Goal: Transaction & Acquisition: Purchase product/service

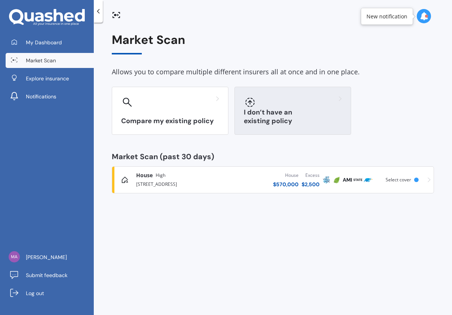
click at [292, 117] on h3 "I don’t have an existing policy" at bounding box center [293, 116] width 98 height 17
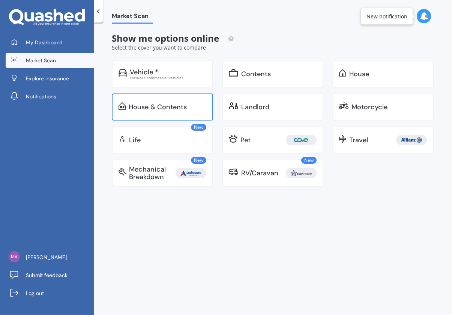
click at [189, 108] on div "House & Contents" at bounding box center [168, 106] width 78 height 7
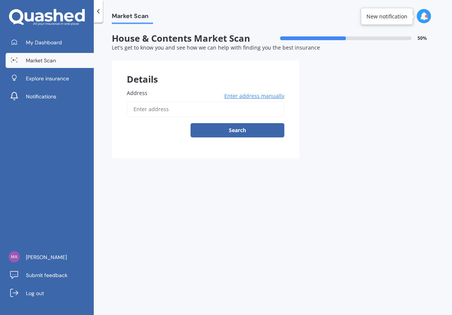
click at [170, 109] on input "Address" at bounding box center [205, 109] width 157 height 16
type input "16 Upper Plain Road, Masterton 5810"
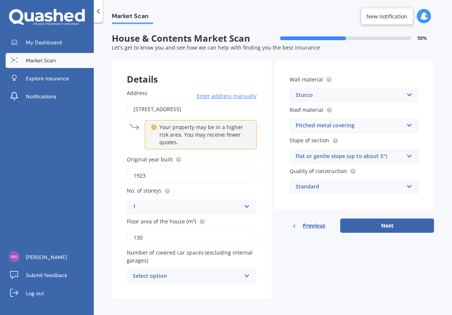
click at [246, 273] on icon at bounding box center [247, 273] width 6 height 5
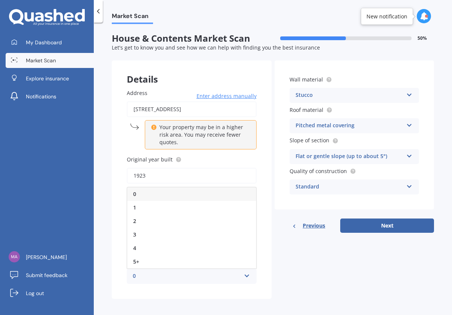
click at [224, 189] on div "0" at bounding box center [191, 193] width 129 height 13
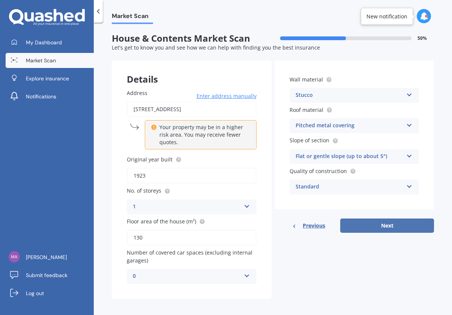
click at [382, 223] on button "Next" at bounding box center [387, 225] width 94 height 14
select select "17"
select select "01"
select select "1938"
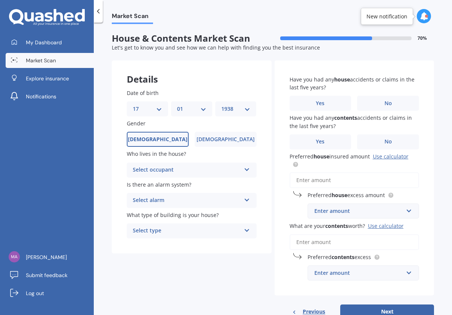
click at [245, 168] on icon at bounding box center [247, 167] width 6 height 5
click at [244, 227] on icon at bounding box center [247, 228] width 6 height 5
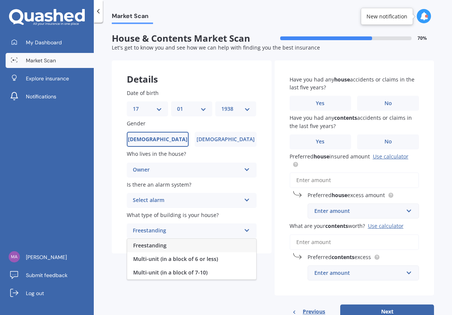
click at [236, 240] on div "Freestanding" at bounding box center [191, 244] width 129 height 13
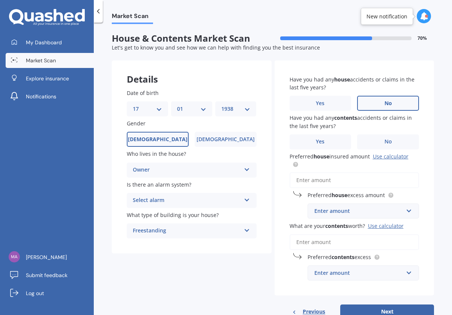
click at [387, 101] on span "No" at bounding box center [387, 103] width 7 height 6
click at [0, 0] on input "No" at bounding box center [0, 0] width 0 height 0
click at [386, 139] on span "No" at bounding box center [387, 141] width 7 height 6
click at [0, 0] on input "No" at bounding box center [0, 0] width 0 height 0
click at [405, 208] on input "text" at bounding box center [360, 211] width 105 height 14
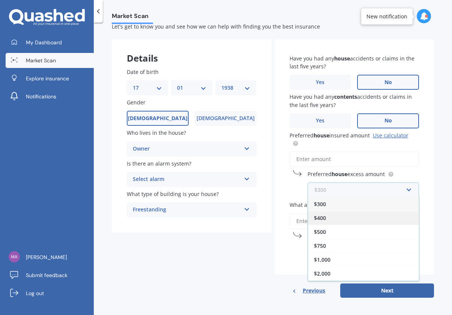
scroll to position [21, 0]
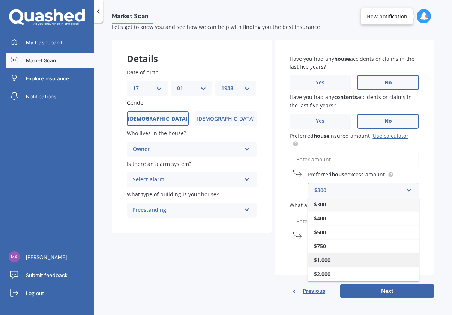
click at [329, 257] on div "$1,000" at bounding box center [363, 260] width 111 height 14
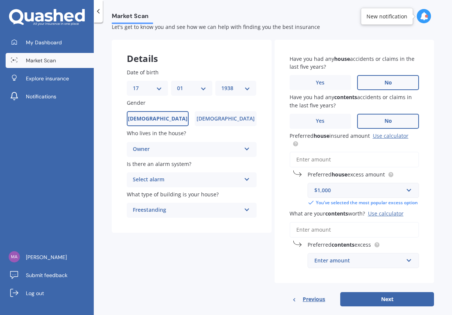
click at [387, 216] on div "Use calculator" at bounding box center [386, 213] width 36 height 7
click at [387, 222] on input "What are your contents worth? Use calculator" at bounding box center [354, 230] width 130 height 16
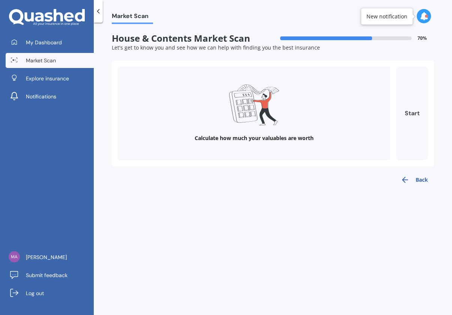
click at [411, 110] on button "Start" at bounding box center [412, 113] width 32 height 94
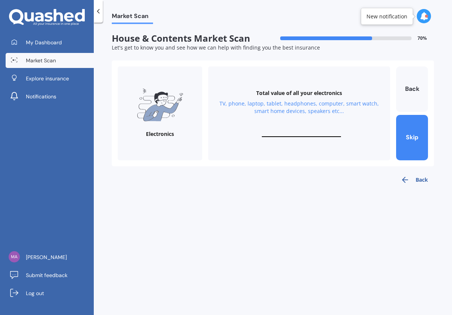
click at [287, 135] on input "text" at bounding box center [301, 133] width 79 height 7
type input "$2,000"
click at [412, 133] on button "Next" at bounding box center [412, 137] width 32 height 45
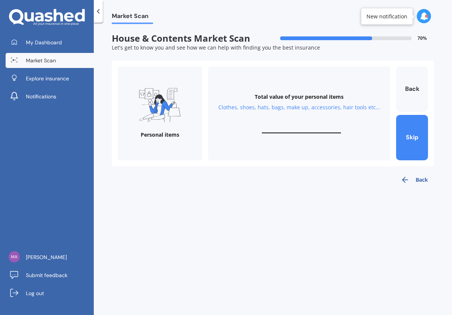
click at [295, 126] on input "text" at bounding box center [301, 129] width 79 height 7
type input "$1,000"
click at [411, 132] on button "Next" at bounding box center [412, 137] width 32 height 45
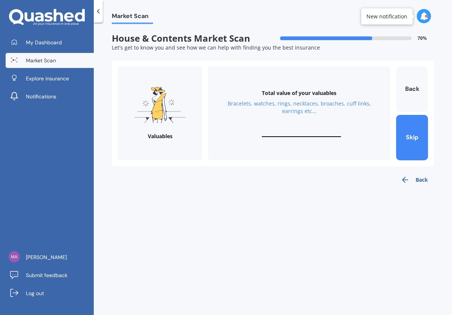
click at [291, 126] on div "Total value of your valuables Bracelets, watches, rings, necklaces, broaches, c…" at bounding box center [299, 113] width 182 height 94
click at [297, 130] on input "text" at bounding box center [301, 133] width 79 height 7
type input "$500"
click at [408, 132] on button "Next" at bounding box center [412, 137] width 32 height 45
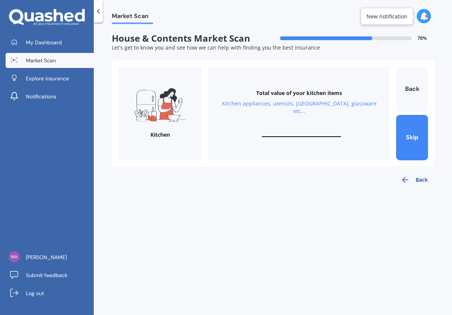
click at [293, 130] on input "text" at bounding box center [301, 133] width 79 height 7
type input "$500"
click at [412, 133] on button "Next" at bounding box center [412, 137] width 32 height 45
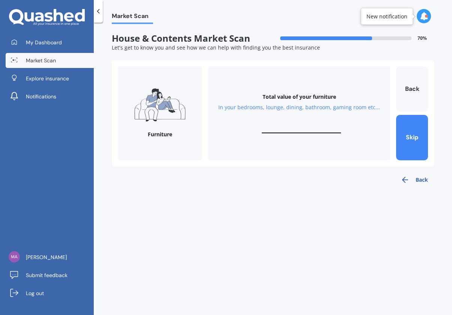
click at [289, 123] on div "Total value of your furniture In your bedrooms, lounge, dining, bathroom, gamin…" at bounding box center [299, 113] width 182 height 94
click at [291, 123] on div "Total value of your furniture In your bedrooms, lounge, dining, bathroom, gamin…" at bounding box center [299, 113] width 182 height 94
click at [303, 130] on input "text" at bounding box center [301, 129] width 79 height 7
type input "$2,000"
click at [412, 136] on button "Next" at bounding box center [412, 137] width 32 height 45
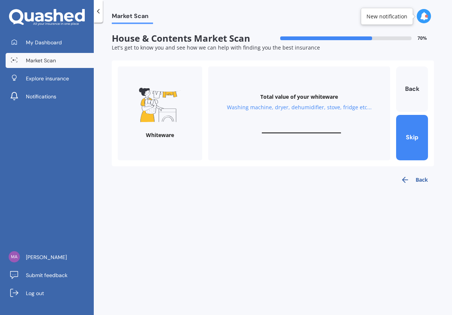
click at [291, 127] on input "text" at bounding box center [301, 129] width 79 height 7
type input "$3,000"
click at [410, 136] on button "Next" at bounding box center [412, 137] width 32 height 45
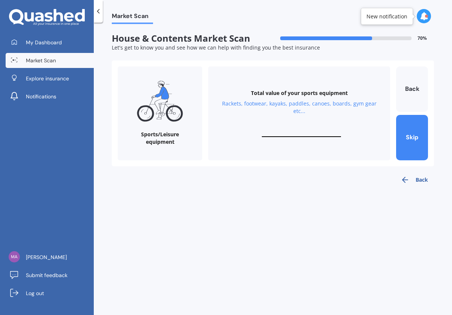
click at [302, 130] on input "text" at bounding box center [301, 133] width 79 height 7
type input "$0"
click at [414, 135] on button "Skip" at bounding box center [412, 137] width 32 height 45
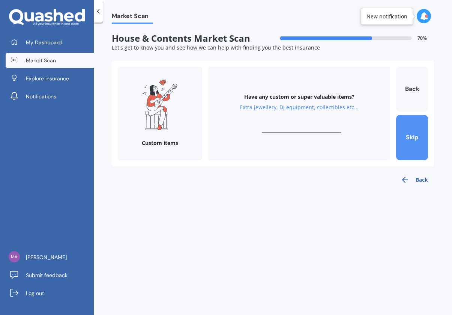
click at [415, 135] on button "Skip" at bounding box center [412, 137] width 32 height 45
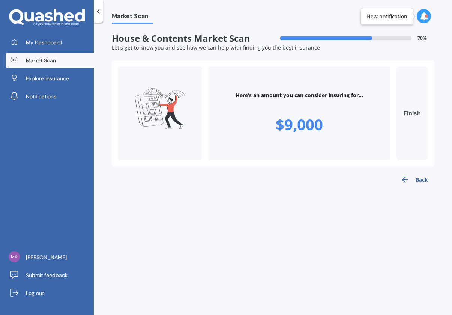
click at [415, 110] on button "Finish" at bounding box center [412, 113] width 32 height 94
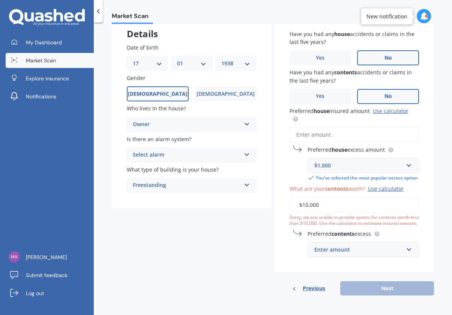
scroll to position [48, 0]
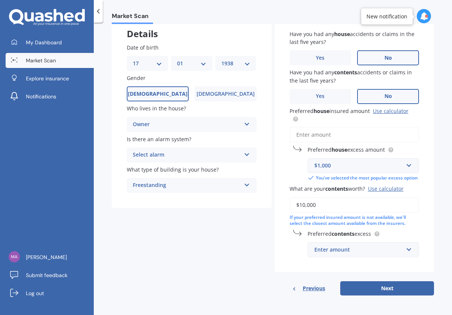
type input "$10,000"
click at [406, 253] on input "text" at bounding box center [360, 249] width 105 height 14
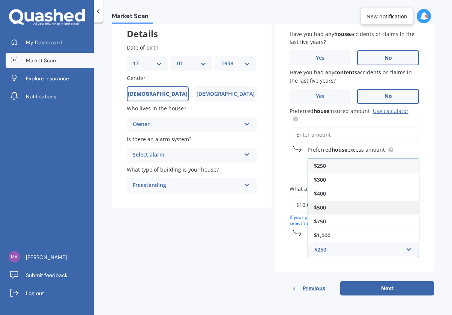
click at [383, 208] on div "$500" at bounding box center [363, 207] width 111 height 14
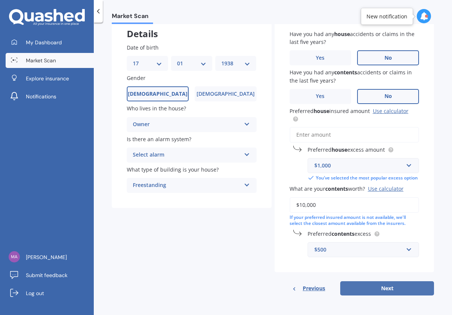
click at [393, 288] on button "Next" at bounding box center [387, 288] width 94 height 14
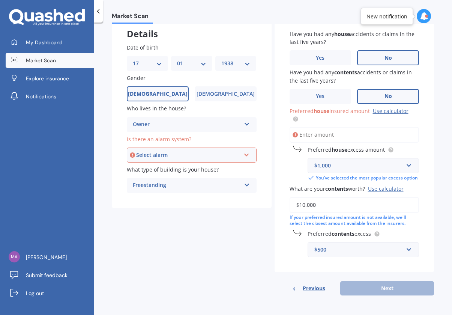
click at [246, 151] on icon at bounding box center [246, 153] width 6 height 5
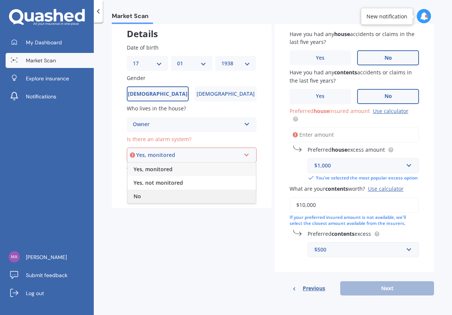
click at [223, 189] on div "No" at bounding box center [191, 195] width 128 height 13
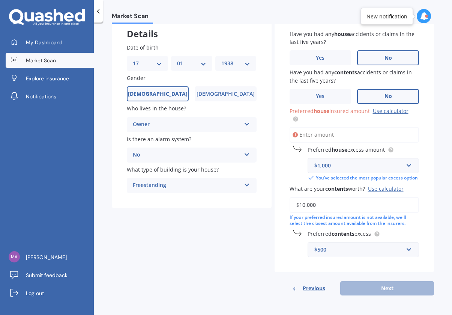
click at [335, 130] on input "Preferred house insured amount Use calculator" at bounding box center [354, 135] width 130 height 16
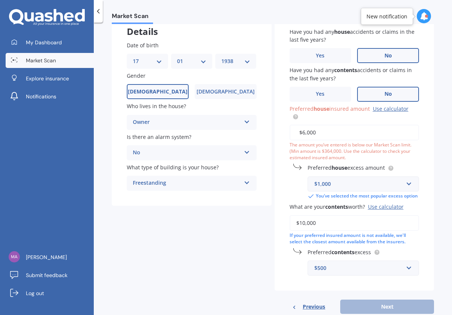
click at [304, 131] on input "$6,000" at bounding box center [354, 132] width 130 height 16
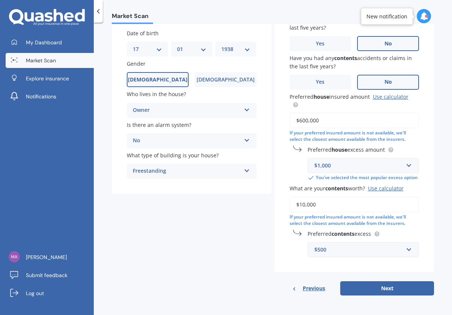
scroll to position [0, 0]
type input "$600,000"
click at [389, 289] on button "Next" at bounding box center [387, 288] width 94 height 14
select select "17"
select select "01"
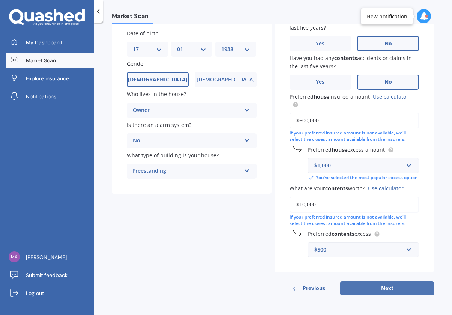
select select "1938"
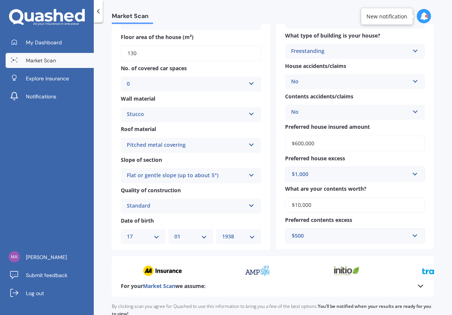
scroll to position [127, 0]
select select "22"
select select "10"
select select "1969"
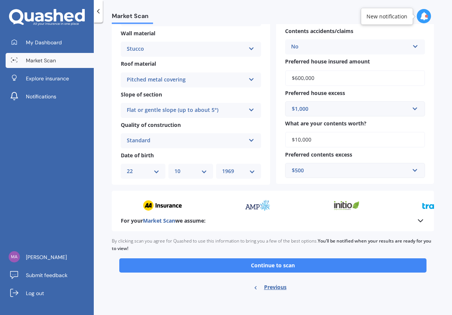
scroll to position [0, 0]
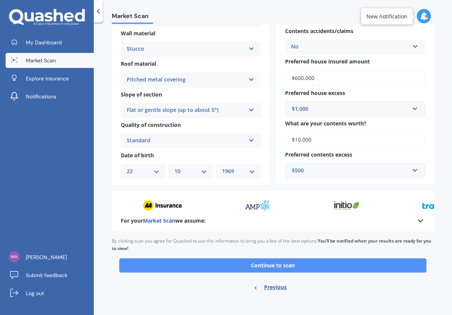
click at [267, 261] on button "Continue to scan" at bounding box center [272, 265] width 307 height 14
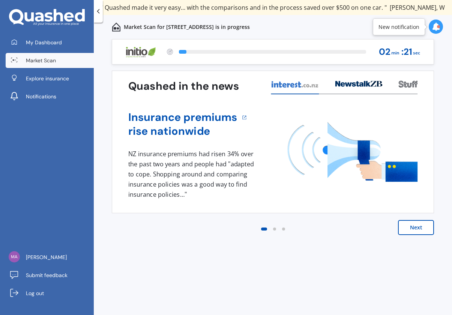
click at [416, 226] on button "Next" at bounding box center [416, 227] width 36 height 15
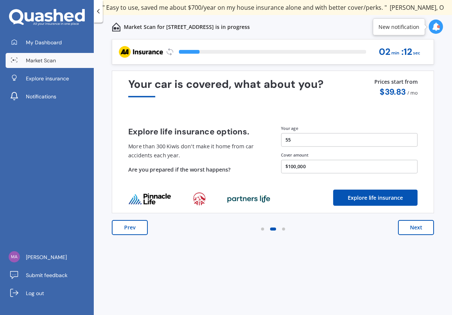
click at [416, 226] on button "Next" at bounding box center [416, 227] width 36 height 15
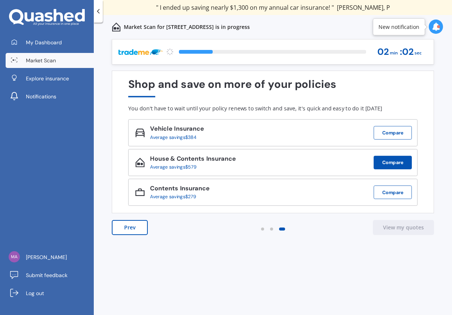
click at [388, 160] on button "Compare" at bounding box center [392, 162] width 38 height 13
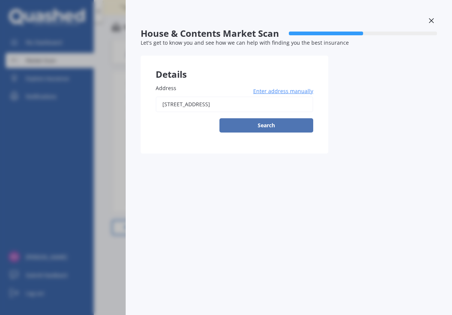
click at [274, 123] on button "Search" at bounding box center [266, 125] width 94 height 14
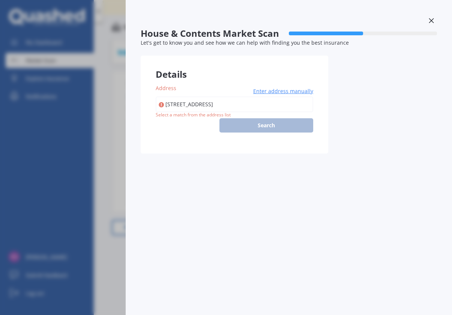
type input "16 Upper Plain Road, Masterton 5810"
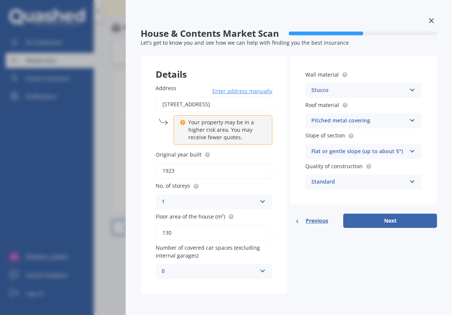
click at [314, 218] on span "Previous" at bounding box center [317, 220] width 22 height 11
click at [312, 217] on span "Previous" at bounding box center [317, 220] width 22 height 11
click at [432, 19] on icon at bounding box center [431, 20] width 5 height 5
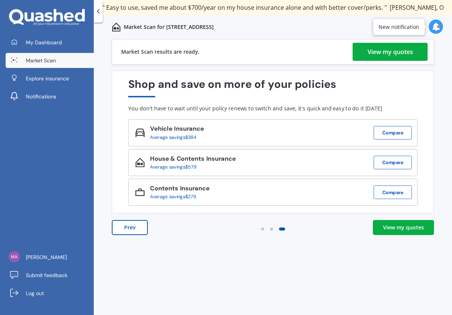
click at [390, 47] on div "View my quotes" at bounding box center [389, 52] width 45 height 18
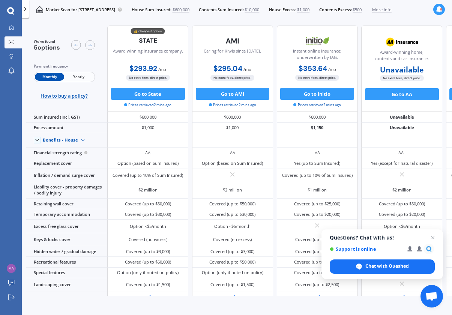
click at [89, 77] on span "Yearly" at bounding box center [78, 77] width 29 height 8
